Goal: Find specific page/section: Find specific page/section

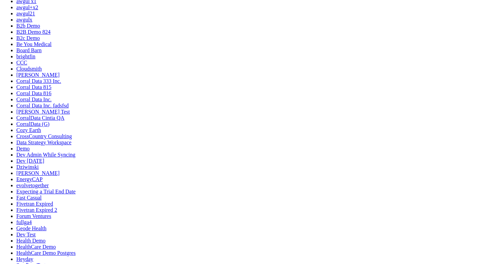
scroll to position [205, 0]
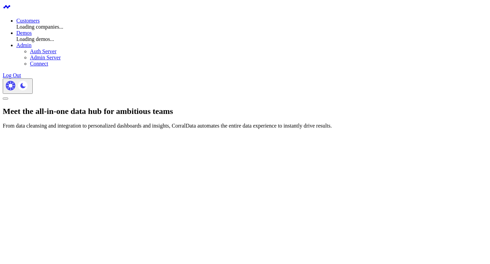
click at [39, 18] on link "Customers" at bounding box center [27, 21] width 23 height 6
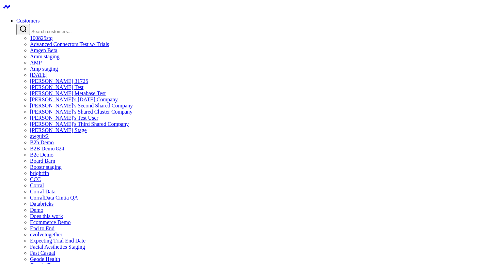
click at [42, 65] on link "AMP" at bounding box center [36, 63] width 12 height 6
